Goal: Information Seeking & Learning: Learn about a topic

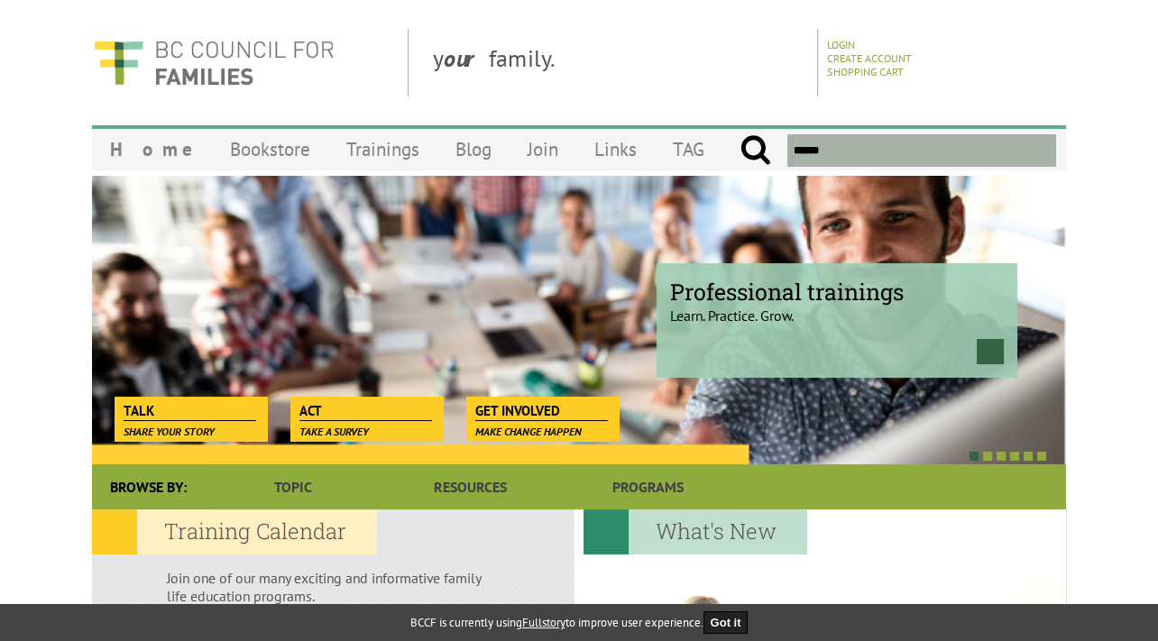
click at [880, 427] on div "Professional trainings Learn. Practice. Grow." at bounding box center [579, 320] width 974 height 289
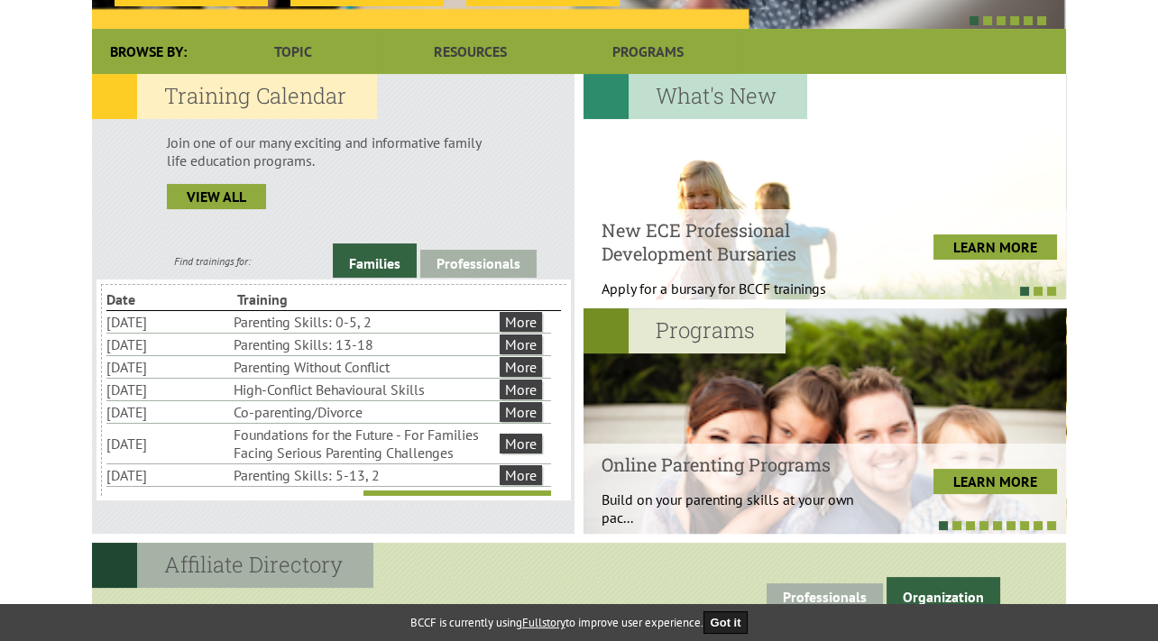
scroll to position [440, 0]
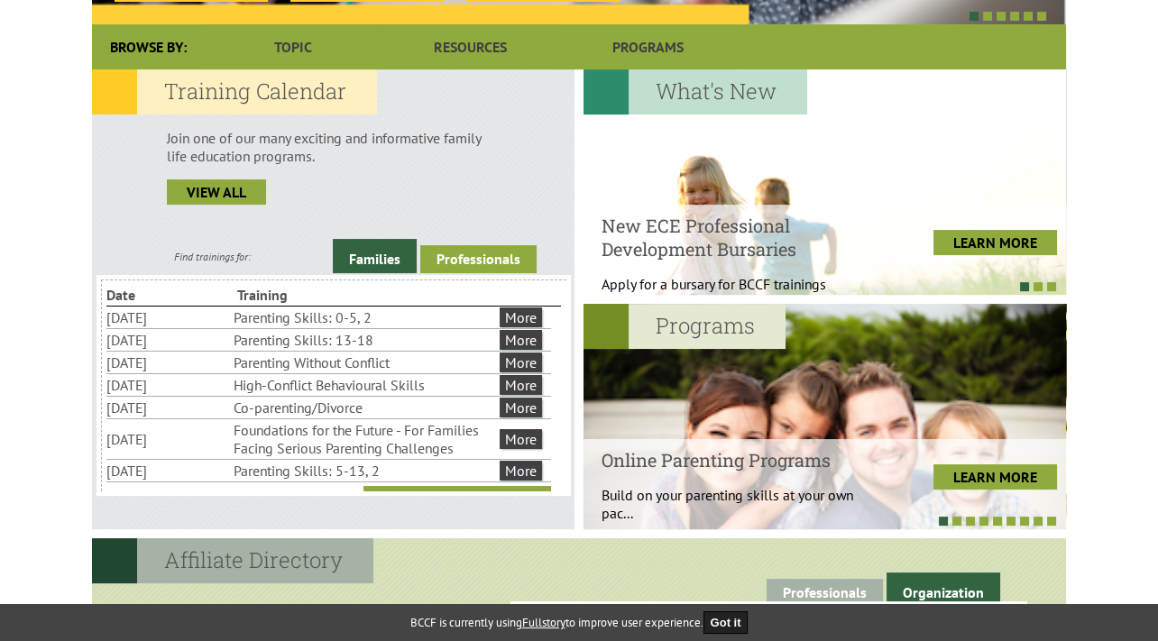
click at [504, 257] on link "Professionals" at bounding box center [478, 259] width 116 height 28
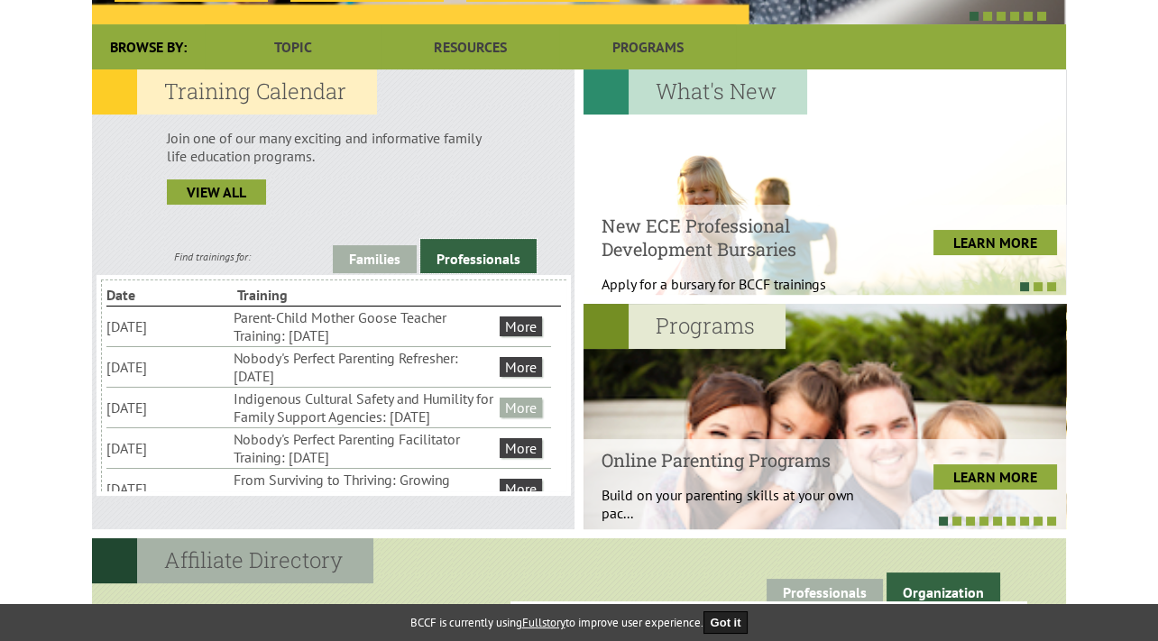
click at [524, 415] on link "More" at bounding box center [521, 408] width 42 height 20
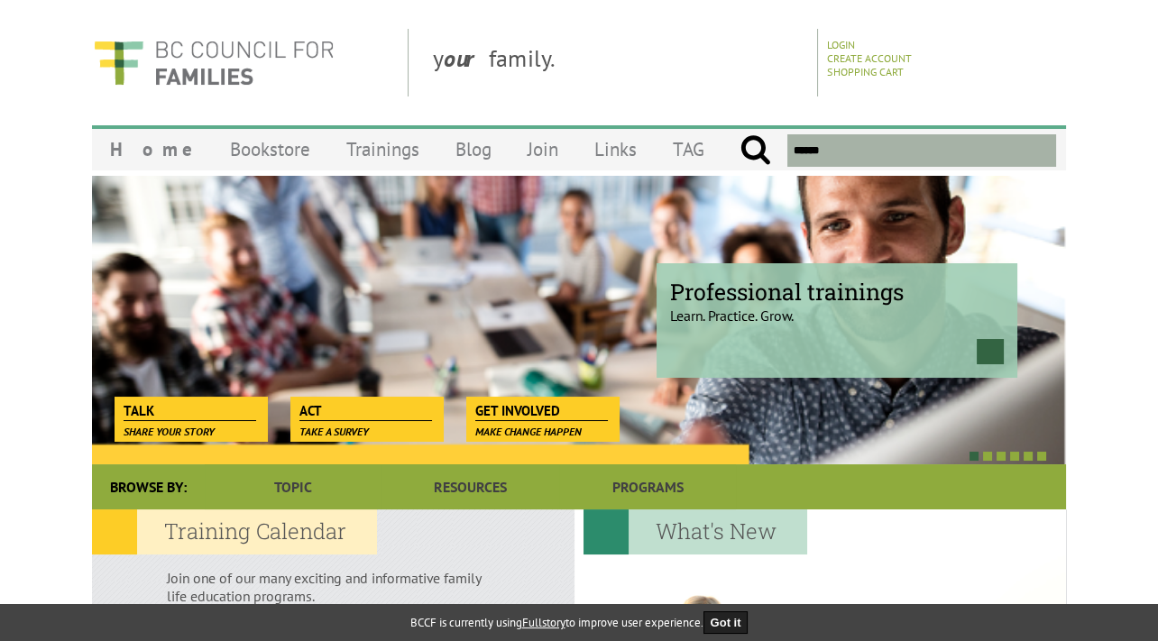
click at [447, 329] on div "Professional trainings Learn. Practice. Grow." at bounding box center [579, 320] width 974 height 289
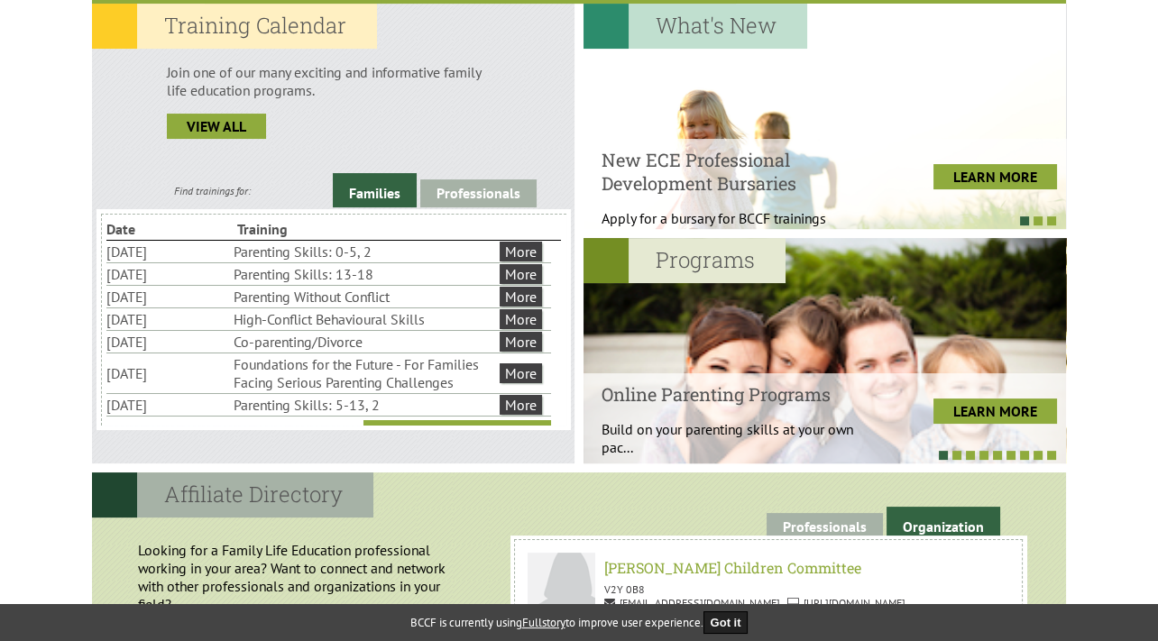
scroll to position [561, 0]
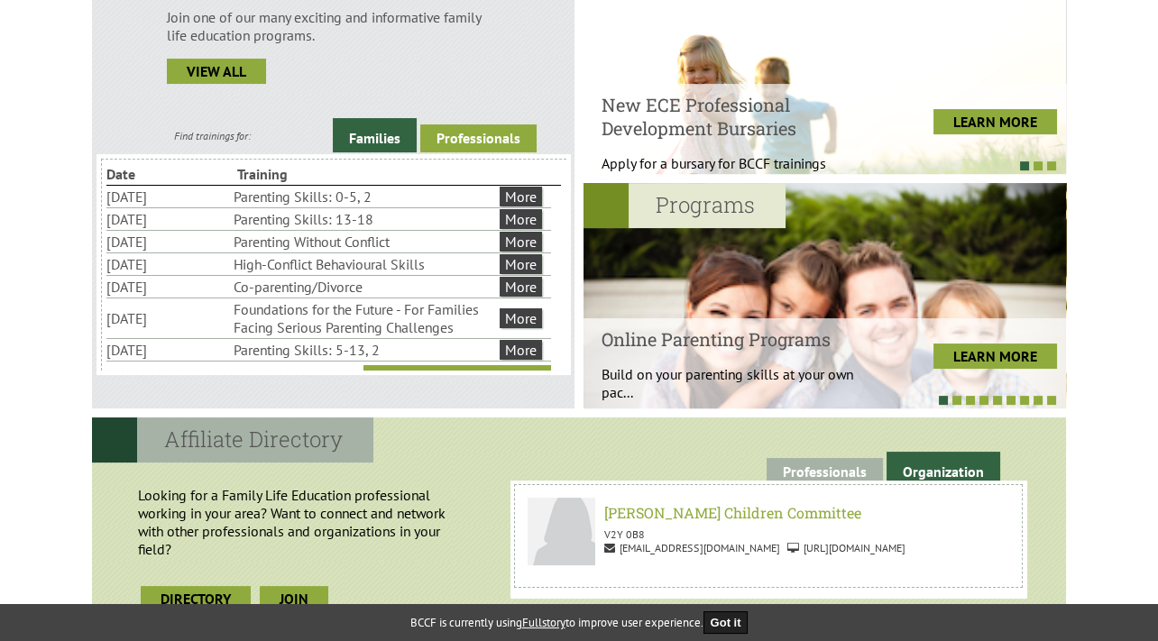
click at [485, 133] on link "Professionals" at bounding box center [478, 138] width 116 height 28
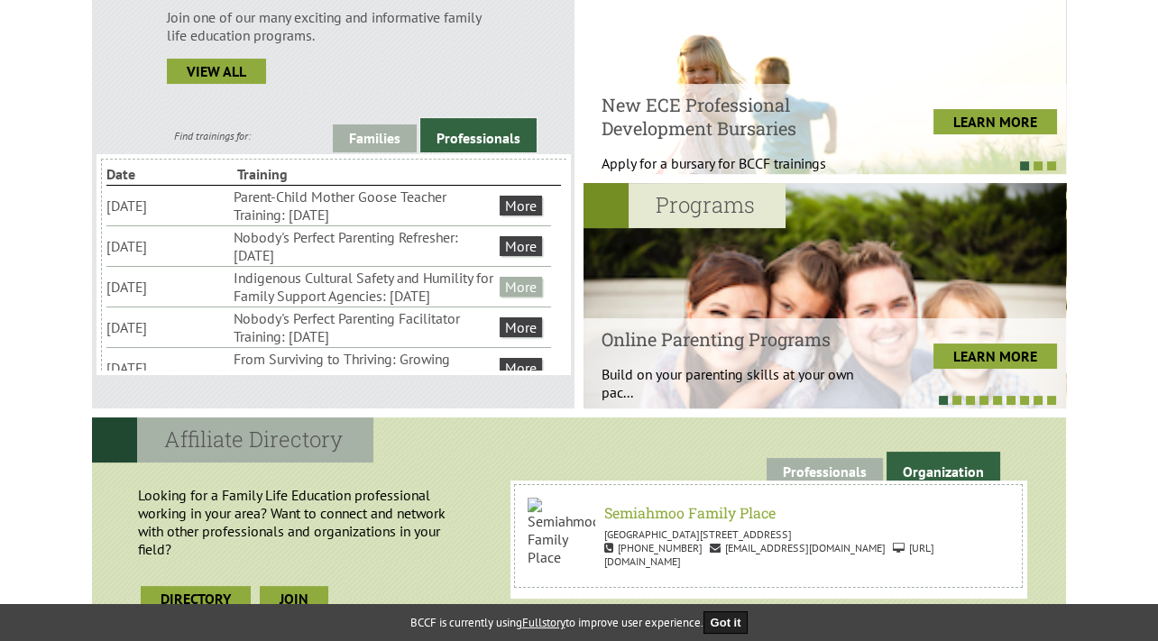
click at [520, 297] on link "More" at bounding box center [521, 287] width 42 height 20
